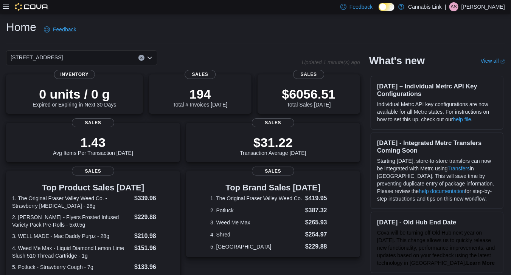
click at [149, 59] on icon "Open list of options" at bounding box center [150, 58] width 6 height 6
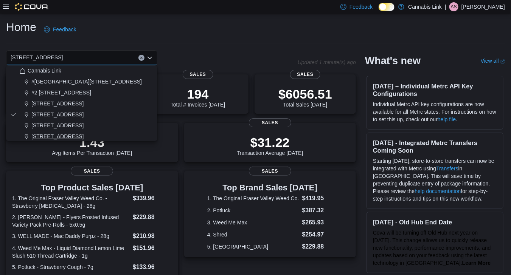
click at [84, 133] on span "[STREET_ADDRESS]" at bounding box center [57, 137] width 52 height 8
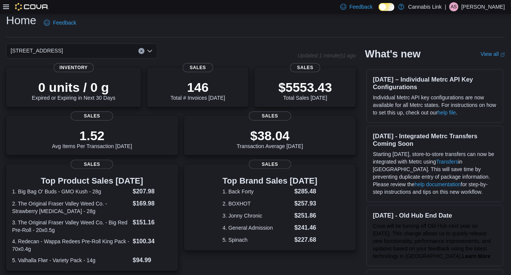
scroll to position [5, 0]
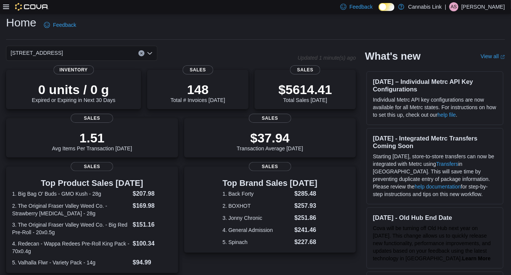
click at [194, 54] on div "[STREET_ADDRESS]" at bounding box center [152, 53] width 292 height 15
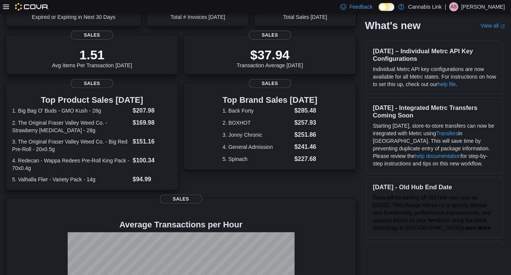
scroll to position [87, 0]
click at [110, 134] on dt "2. The Original Fraser Valley Weed Co. - Strawberry [MEDICAL_DATA] - 28g" at bounding box center [71, 126] width 118 height 15
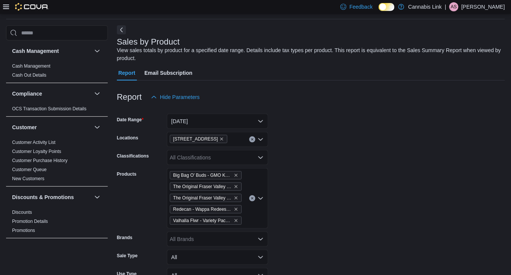
scroll to position [25, 0]
click at [253, 198] on button "Clear input" at bounding box center [252, 198] width 6 height 6
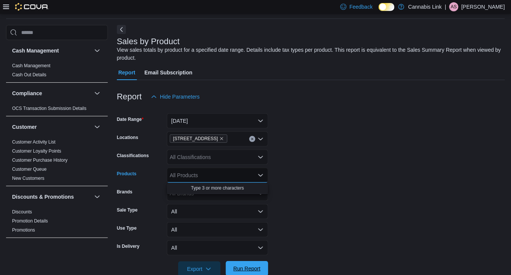
click at [242, 268] on span "Run Report" at bounding box center [246, 269] width 27 height 8
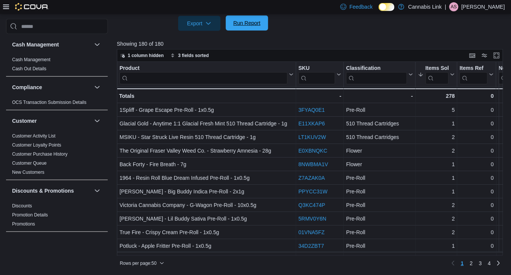
click at [253, 22] on span "Run Report" at bounding box center [246, 23] width 27 height 8
click at [453, 74] on icon at bounding box center [451, 74] width 6 height 5
click at [431, 115] on button "Sort High-Low" at bounding box center [436, 112] width 45 height 9
click at [454, 73] on icon at bounding box center [451, 74] width 6 height 5
click at [434, 111] on span "Sort High-Low" at bounding box center [441, 113] width 29 height 6
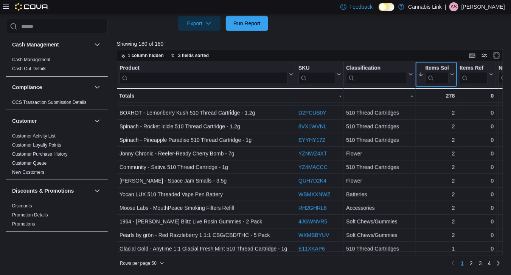
scroll to position [531, 0]
click at [473, 260] on span "2" at bounding box center [471, 264] width 3 height 8
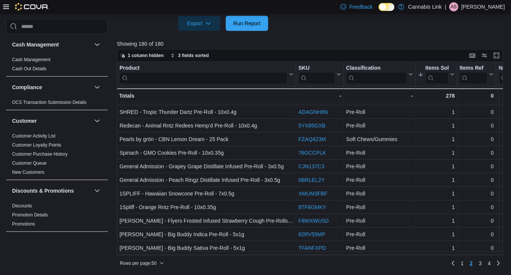
scroll to position [531, 0]
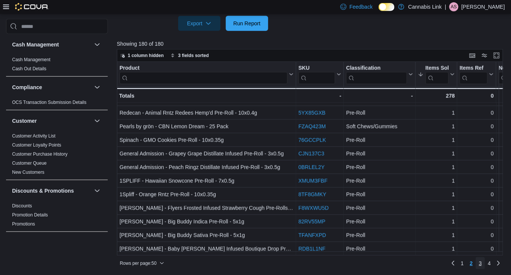
click at [481, 265] on link "3" at bounding box center [480, 263] width 9 height 12
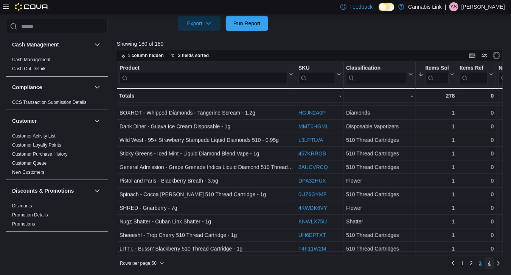
click at [491, 263] on span "4" at bounding box center [489, 264] width 3 height 8
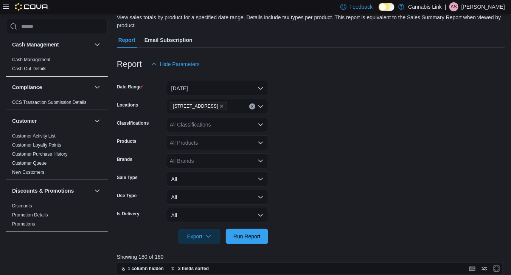
scroll to position [0, 0]
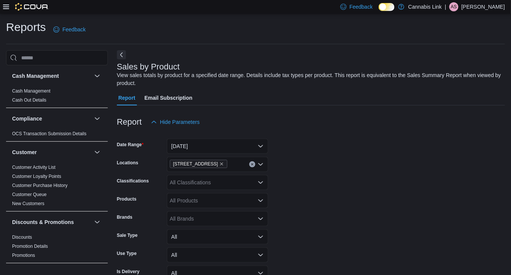
click at [7, 10] on div at bounding box center [26, 7] width 46 height 8
click at [6, 6] on icon at bounding box center [6, 7] width 6 height 6
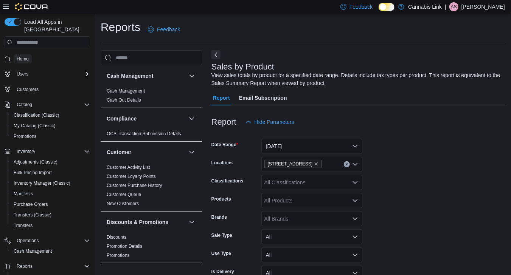
click at [21, 56] on span "Home" at bounding box center [23, 59] width 12 height 6
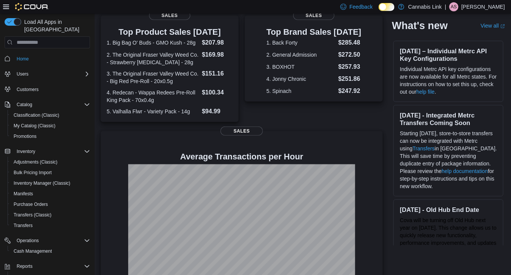
scroll to position [172, 0]
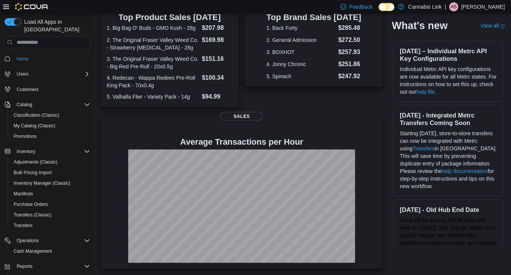
click at [244, 90] on div "Top Product Sales [DATE] 1. Big Bag O' Buds - GMO Kush - 28g $207.98 2. The Ori…" at bounding box center [242, 54] width 282 height 107
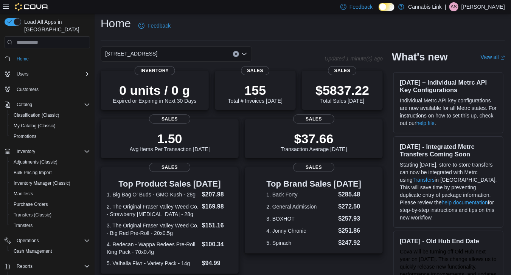
scroll to position [0, 0]
